Goal: Information Seeking & Learning: Learn about a topic

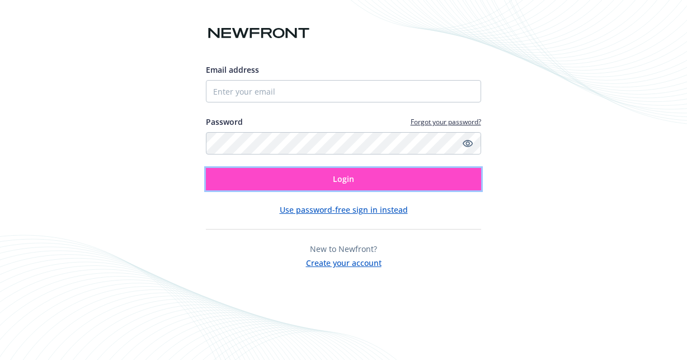
click at [349, 178] on span "Login" at bounding box center [343, 179] width 21 height 11
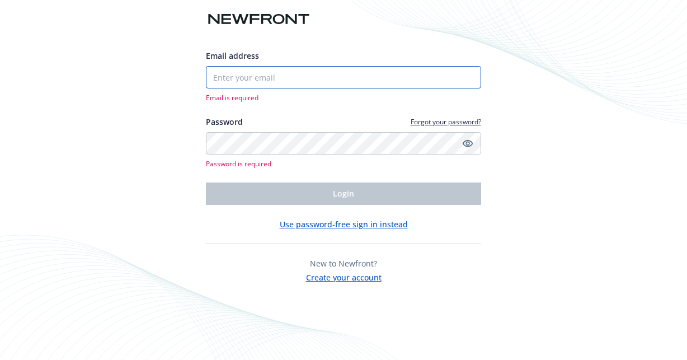
click at [298, 73] on input "Email address" at bounding box center [343, 77] width 275 height 22
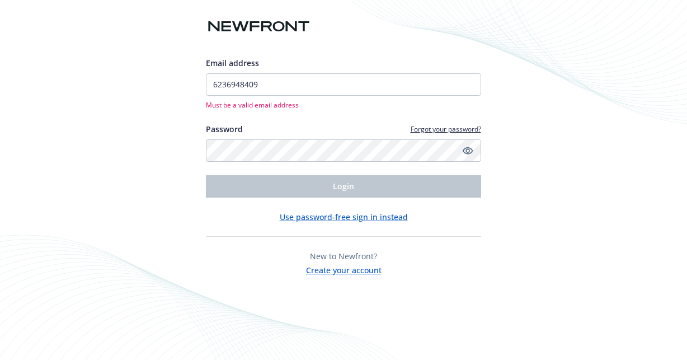
click at [297, 80] on input "6236948409" at bounding box center [343, 84] width 275 height 22
type input "[PERSON_NAME][EMAIL_ADDRESS][PERSON_NAME][DOMAIN_NAME]"
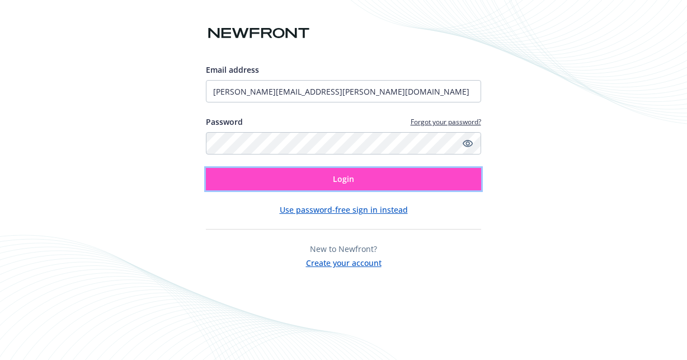
click at [334, 172] on button "Login" at bounding box center [343, 179] width 275 height 22
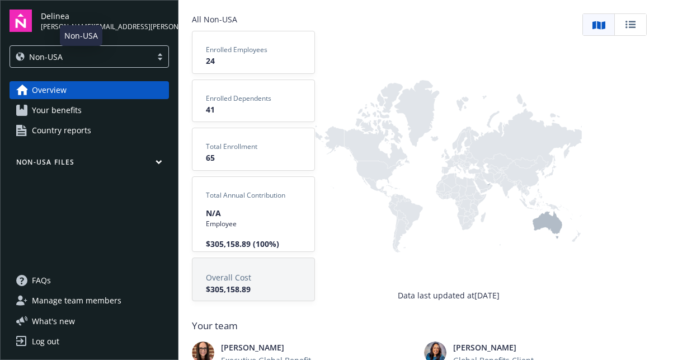
click at [122, 57] on div "Non-USA" at bounding box center [81, 57] width 130 height 12
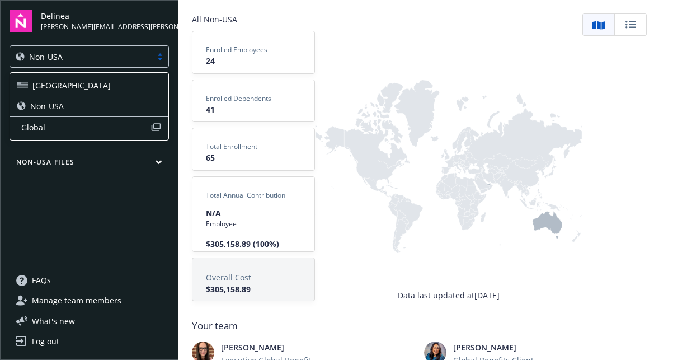
click at [110, 83] on div "[GEOGRAPHIC_DATA]" at bounding box center [89, 85] width 145 height 12
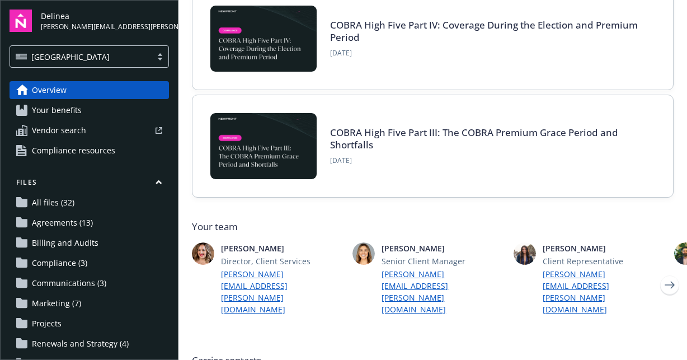
click at [78, 108] on span "Your benefits" at bounding box center [57, 110] width 50 height 18
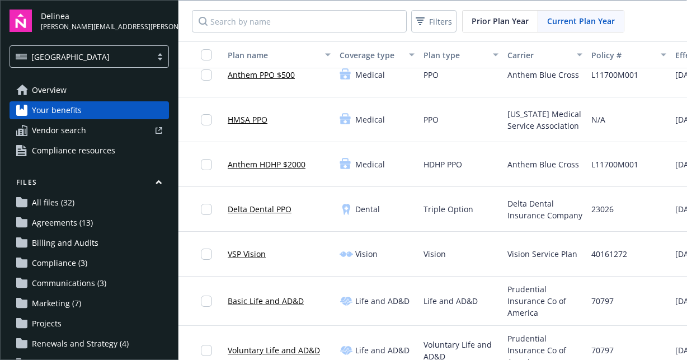
scroll to position [76, 0]
